Goal: Information Seeking & Learning: Learn about a topic

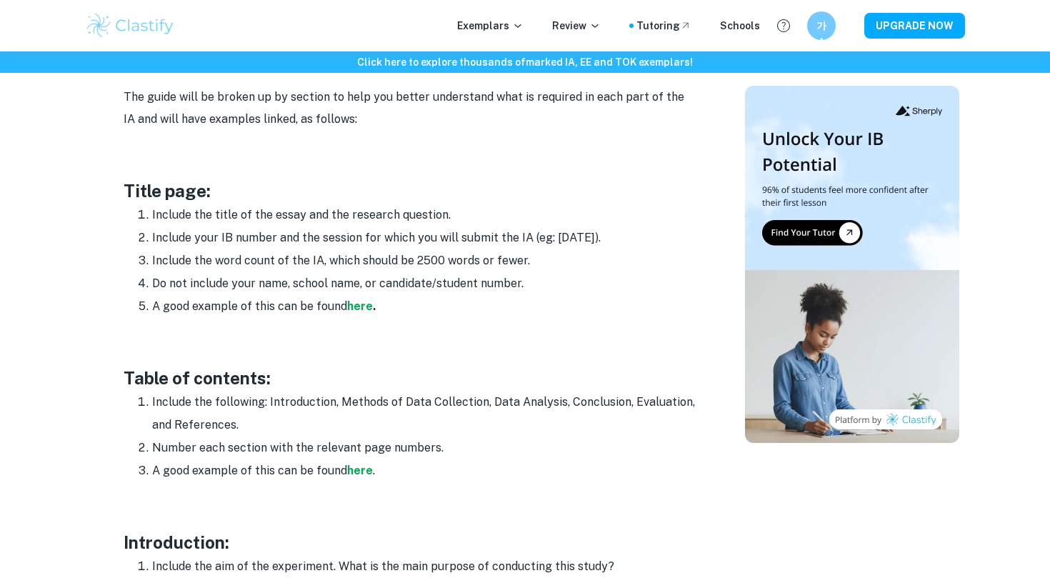
scroll to position [864, 0]
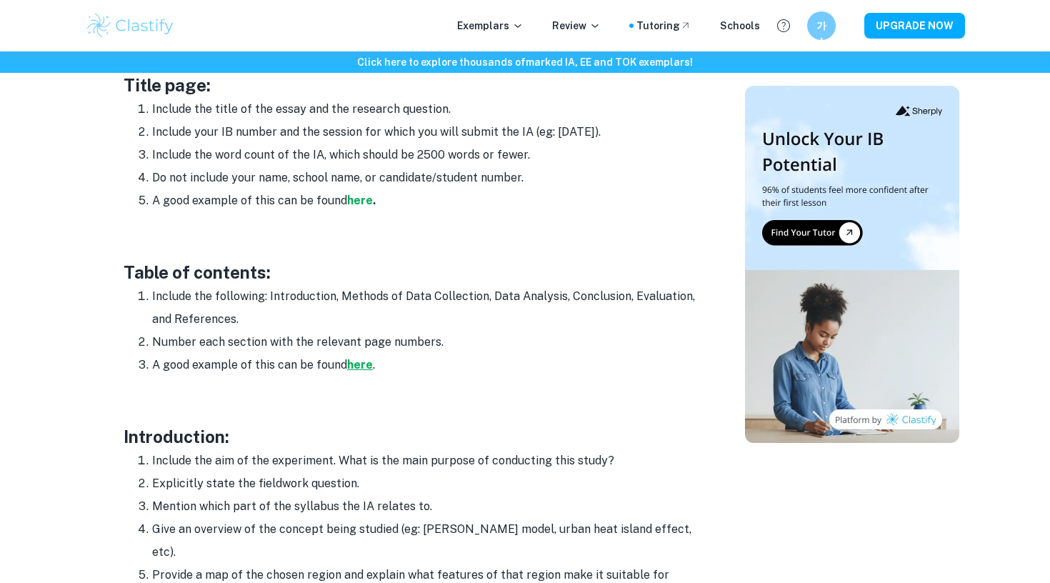
click at [351, 358] on strong "here" at bounding box center [360, 365] width 26 height 14
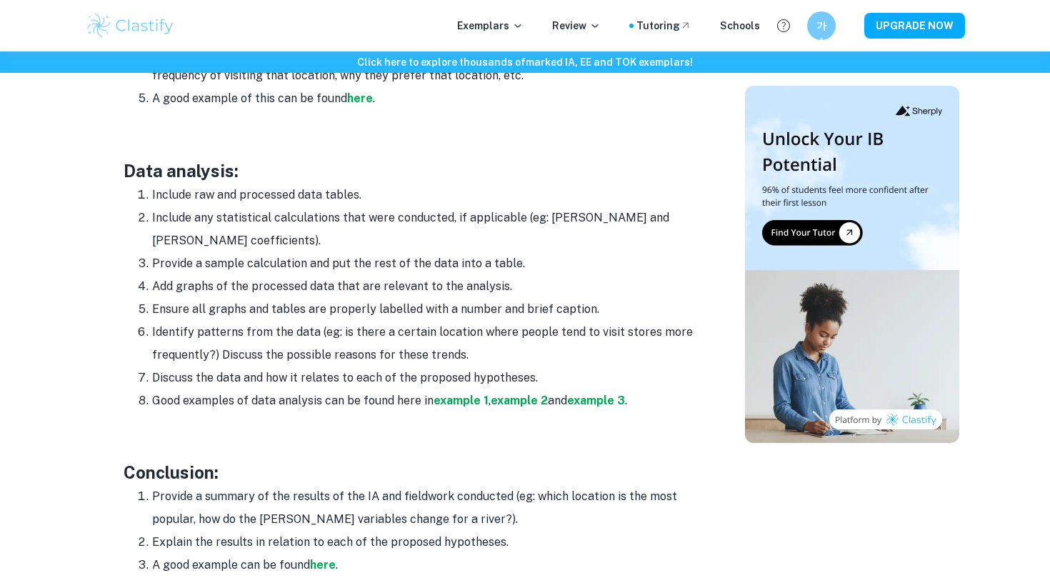
scroll to position [2177, 0]
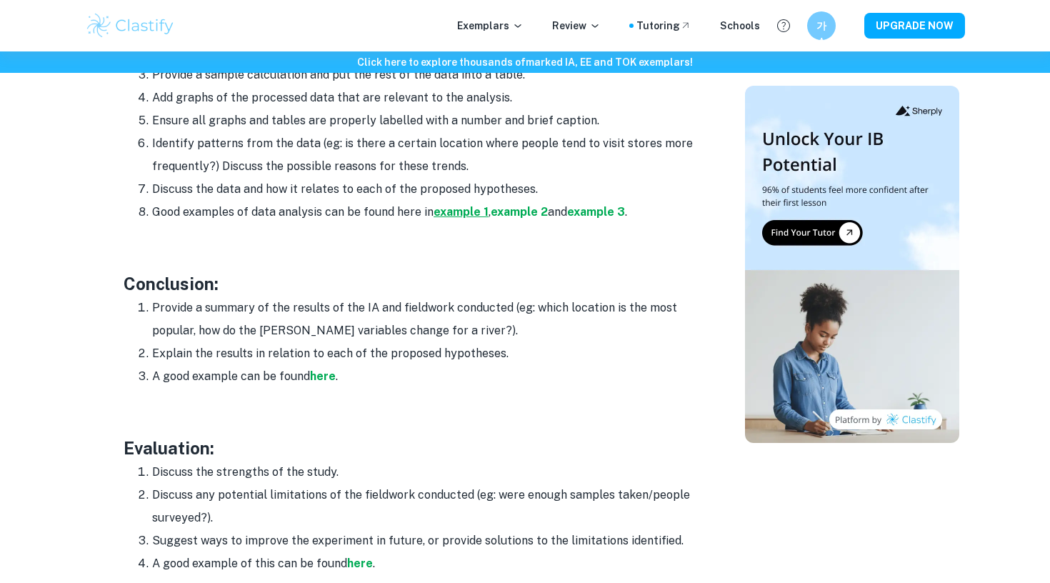
click at [461, 205] on strong "example 1" at bounding box center [461, 212] width 55 height 14
click at [512, 205] on strong "example 2" at bounding box center [519, 212] width 57 height 14
click at [598, 205] on strong "example 3" at bounding box center [596, 212] width 58 height 14
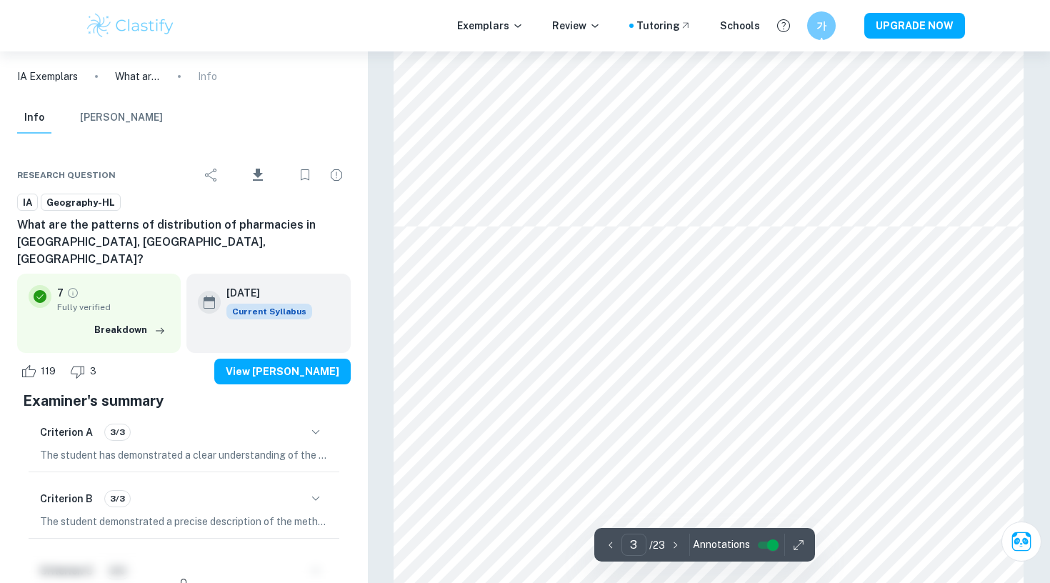
type input "4"
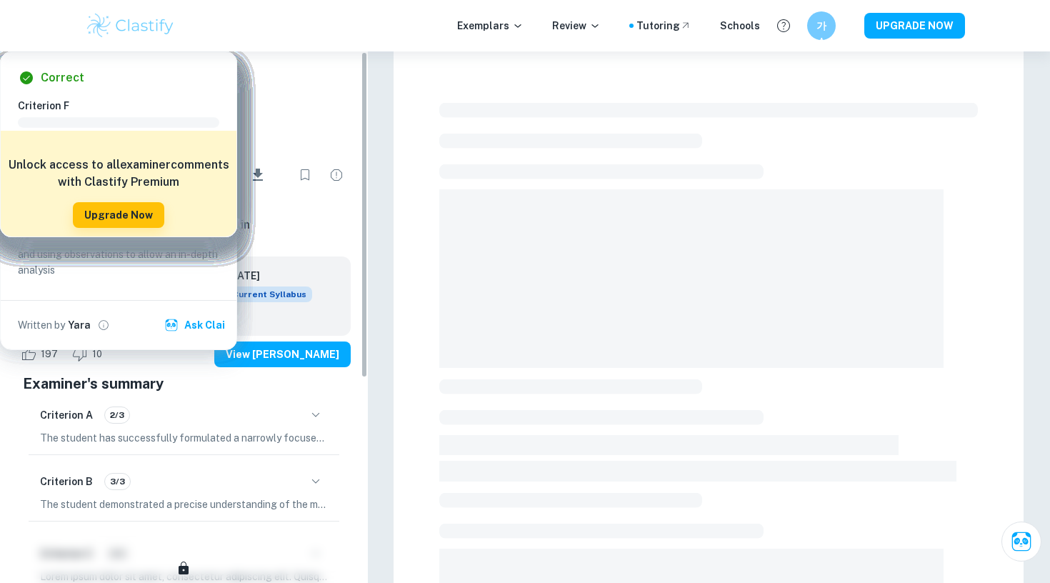
checkbox input "true"
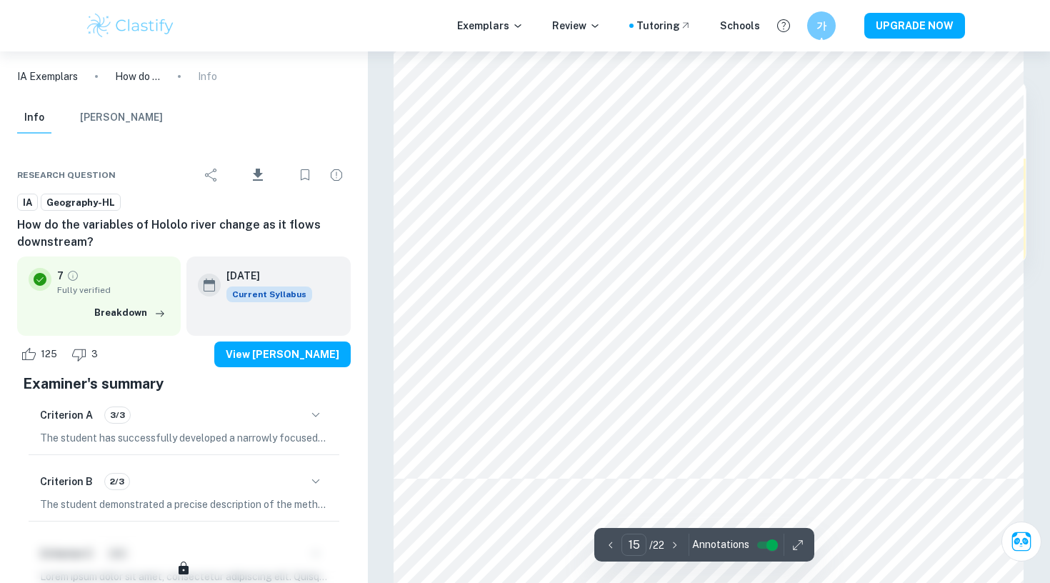
scroll to position [12297, 0]
type input "13"
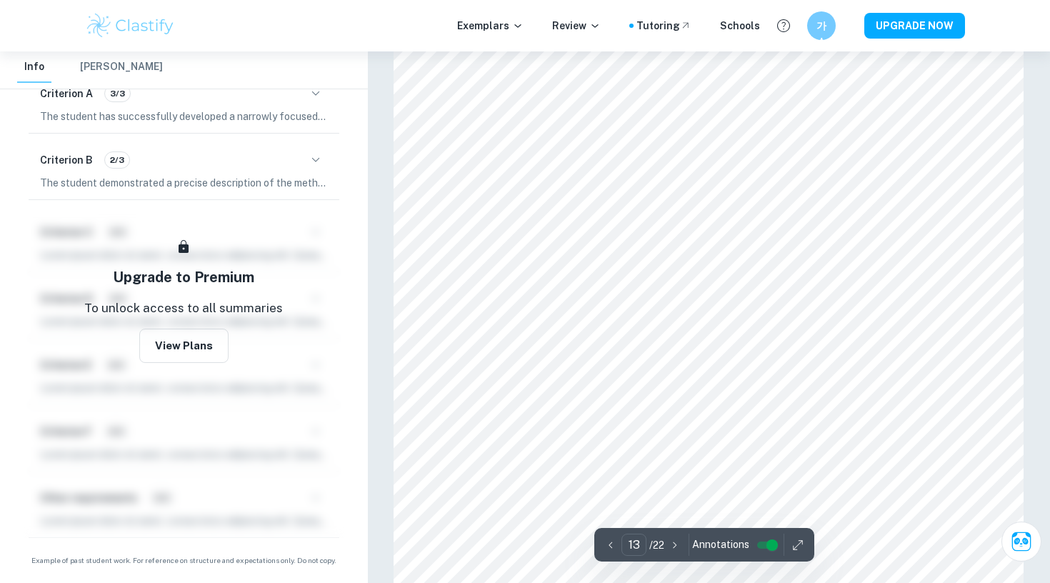
scroll to position [10327, 0]
